Goal: Find specific page/section: Find specific page/section

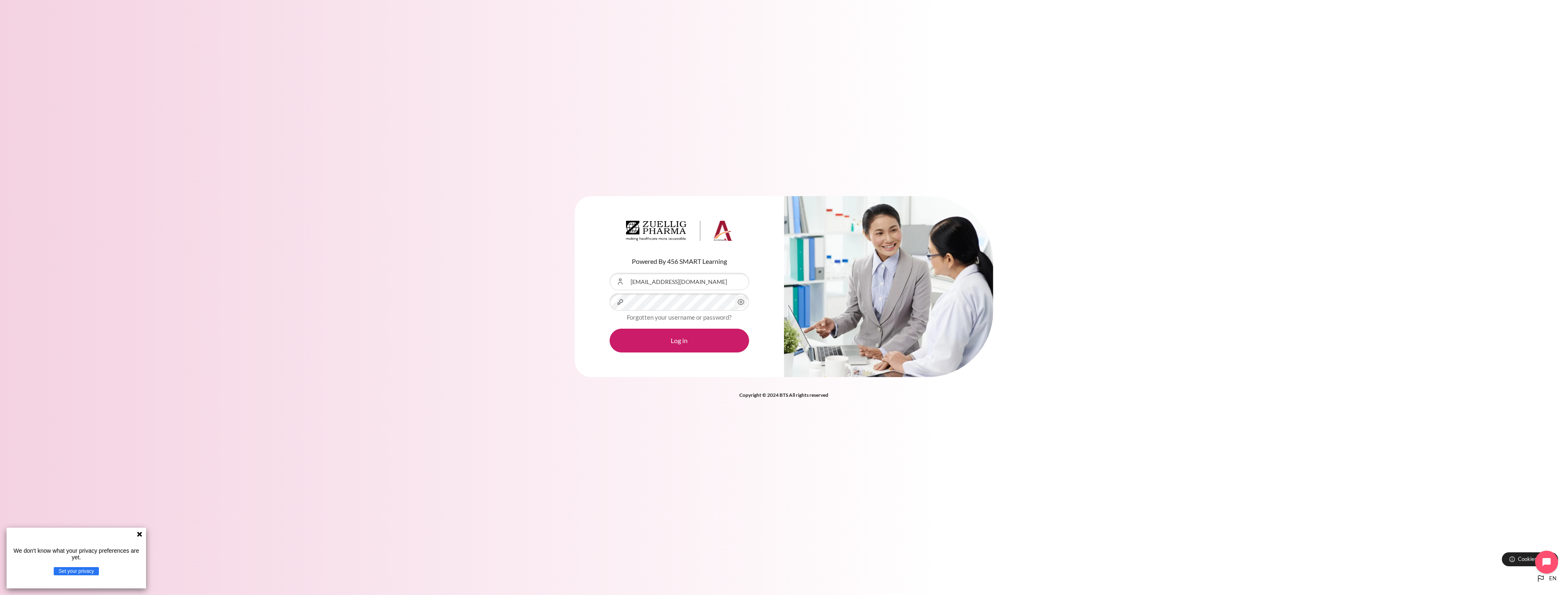
click at [740, 300] on icon "Content" at bounding box center [741, 302] width 10 height 10
click at [610, 273] on div "Content" at bounding box center [610, 273] width 0 height 0
click at [682, 346] on button "Log in" at bounding box center [679, 340] width 139 height 24
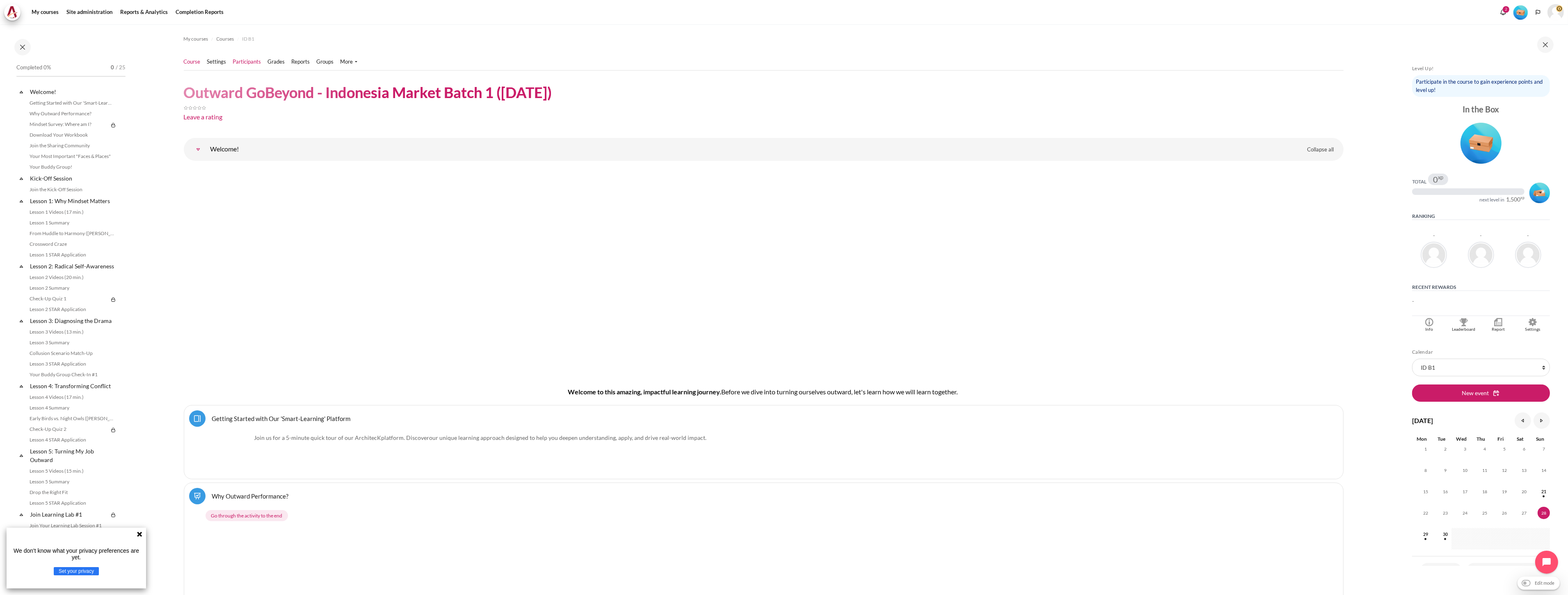
click at [247, 65] on link "Participants" at bounding box center [247, 62] width 29 height 8
